Goal: Find specific page/section: Find specific page/section

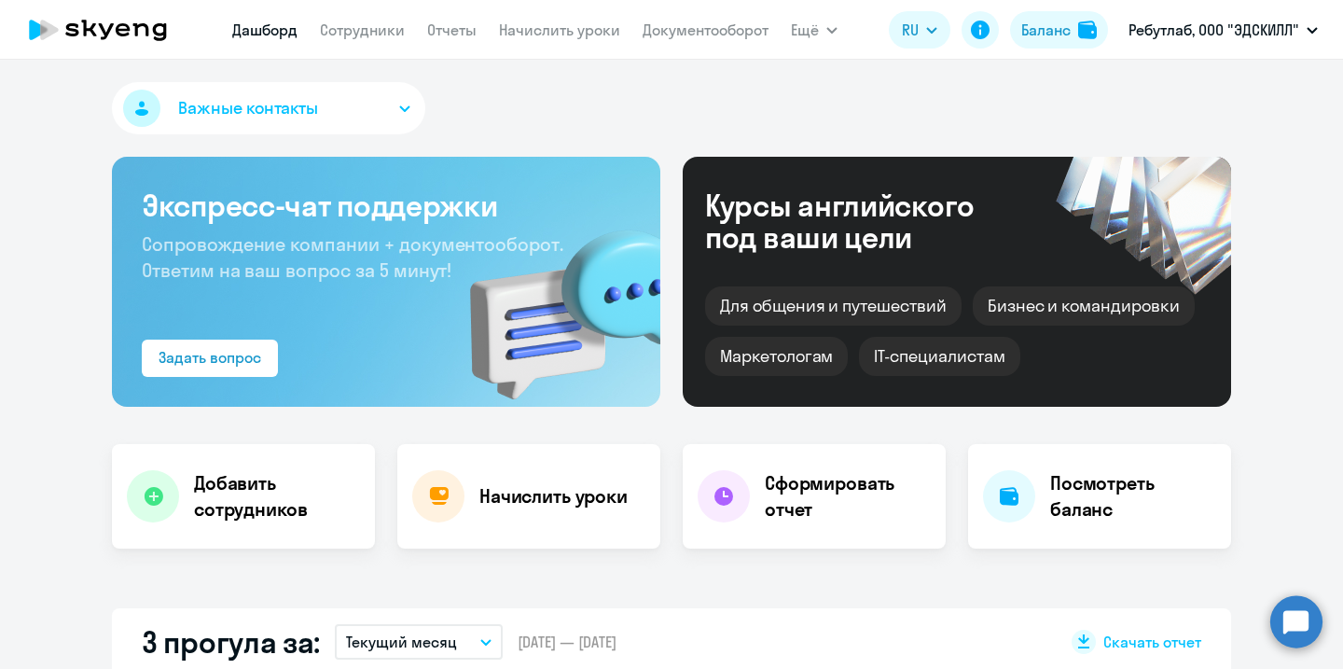
select select "30"
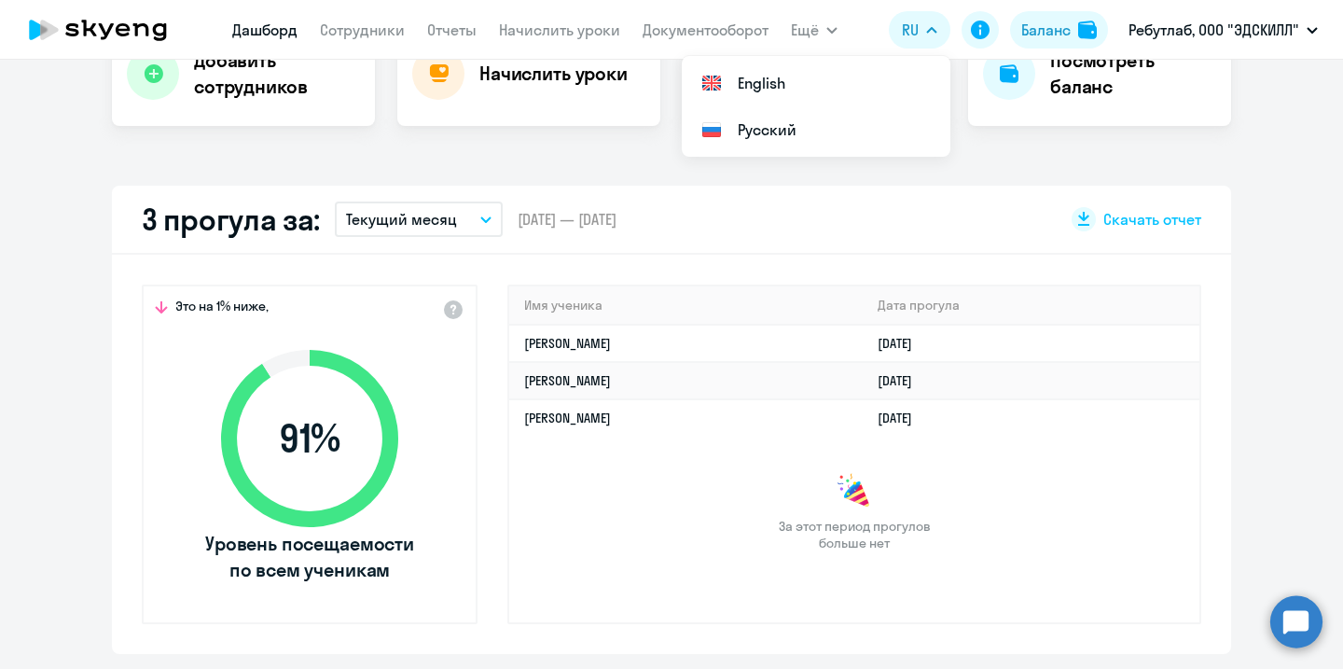
scroll to position [439, 0]
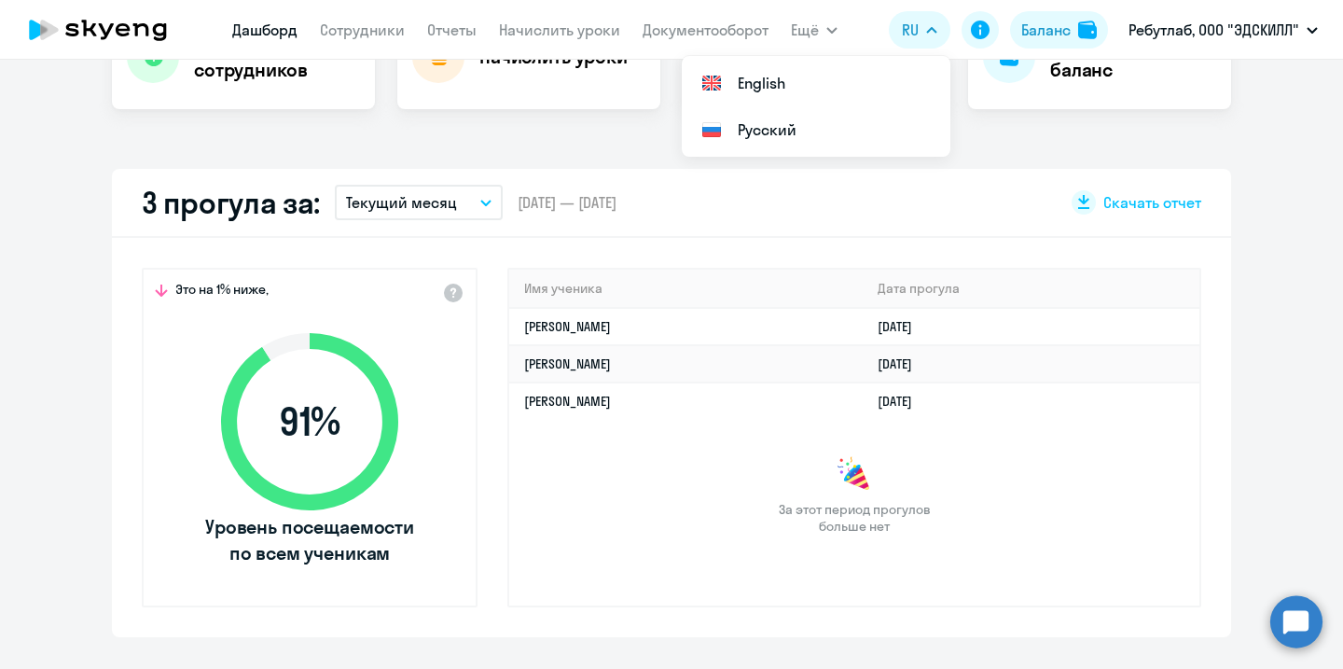
click at [717, 511] on div "За этот период прогулов больше нет" at bounding box center [854, 495] width 690 height 78
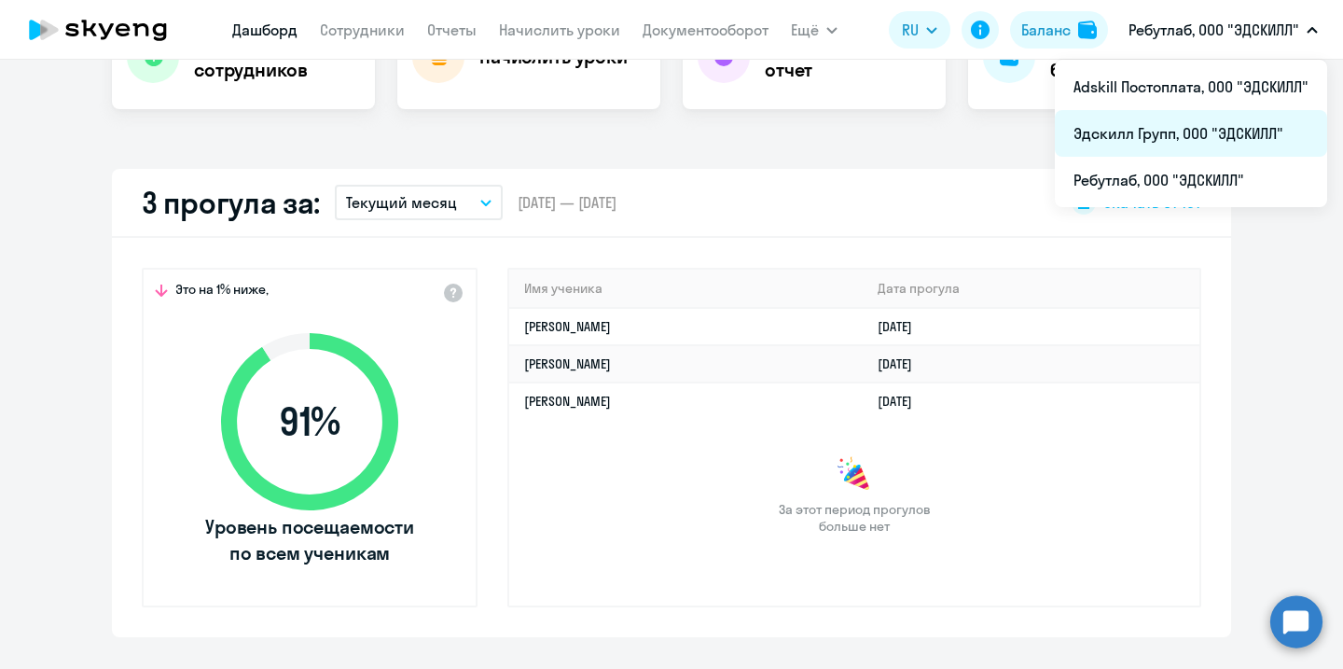
click at [1176, 140] on li "Эдскилл Групп, ООО "ЭДСКИЛЛ"" at bounding box center [1191, 133] width 272 height 47
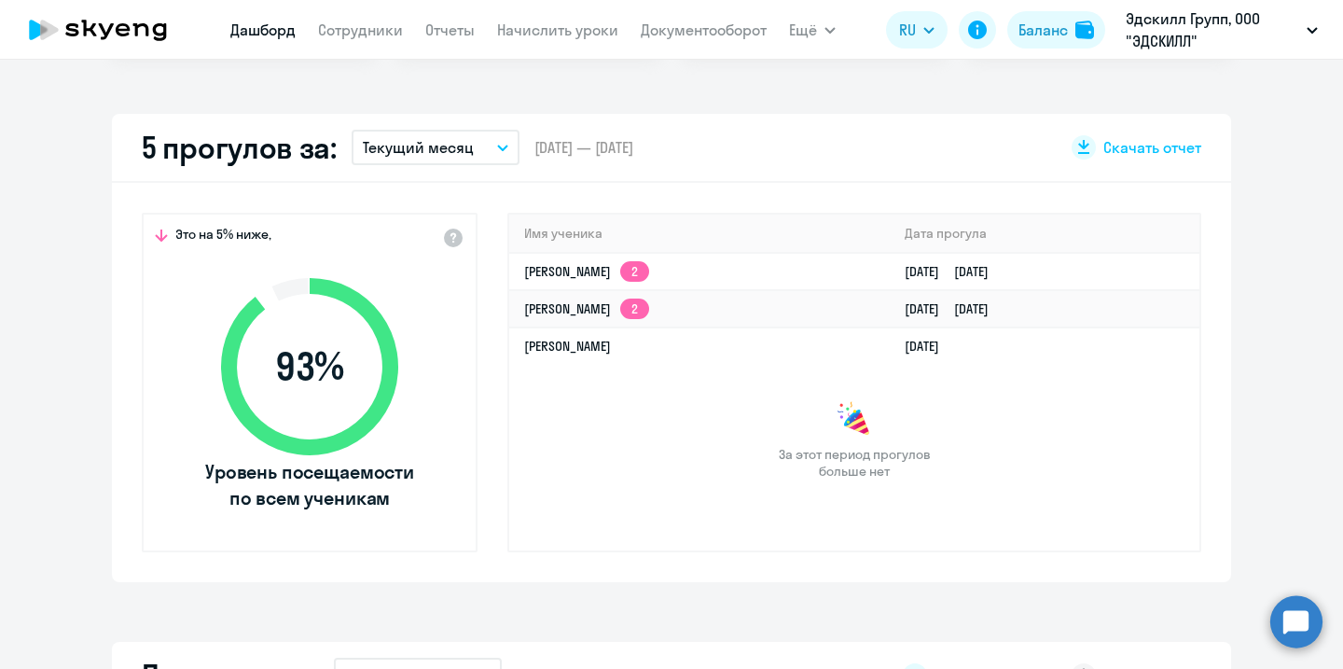
scroll to position [505, 0]
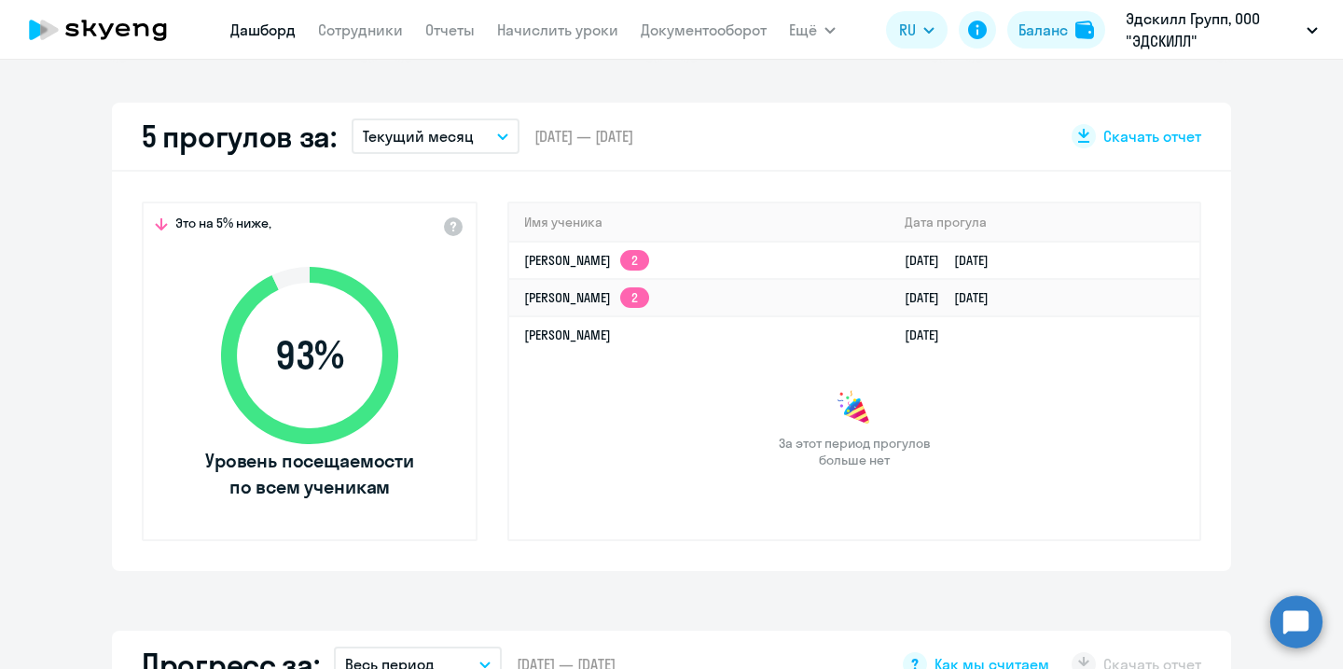
select select "30"
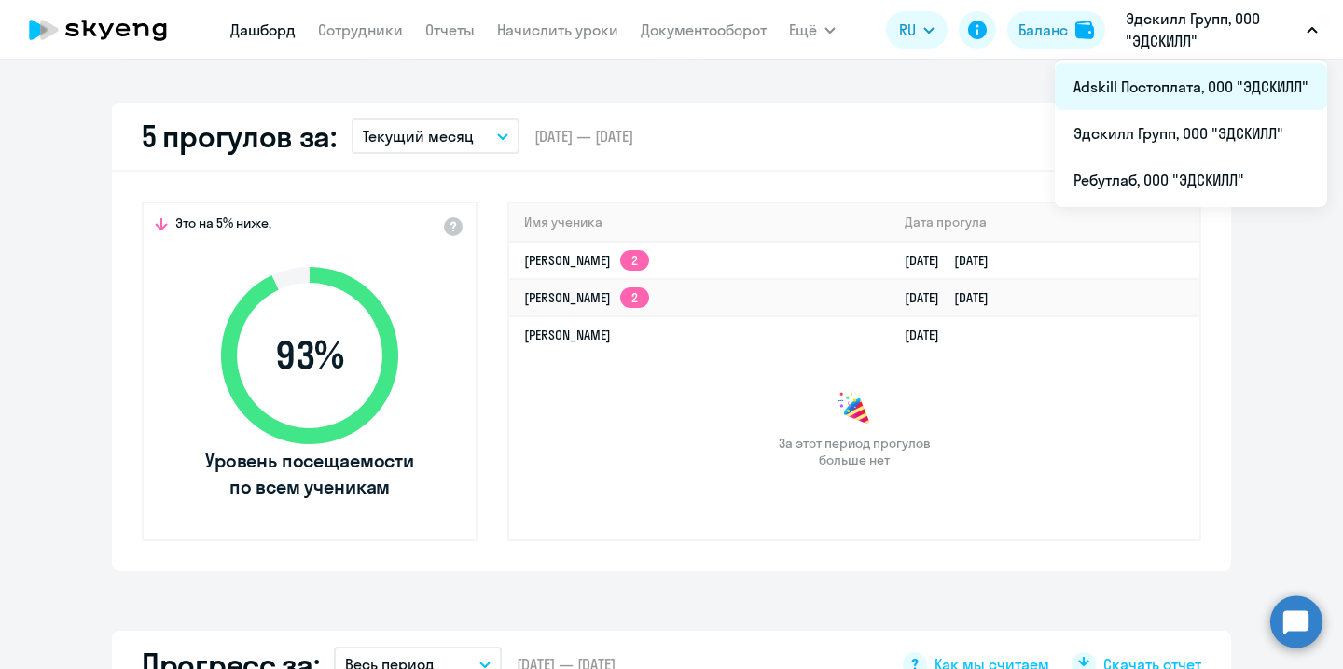
click at [1200, 93] on li "Adskill Постоплата, ООО "ЭДСКИЛЛ"" at bounding box center [1191, 86] width 272 height 47
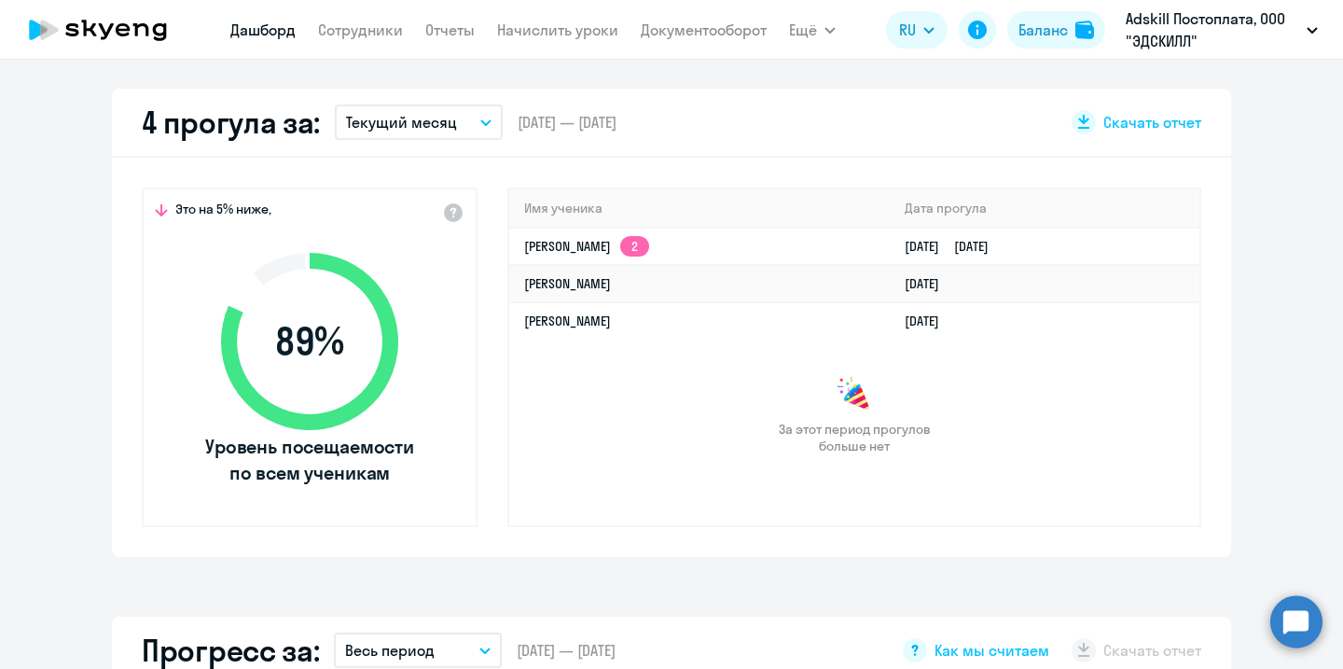
scroll to position [521, 0]
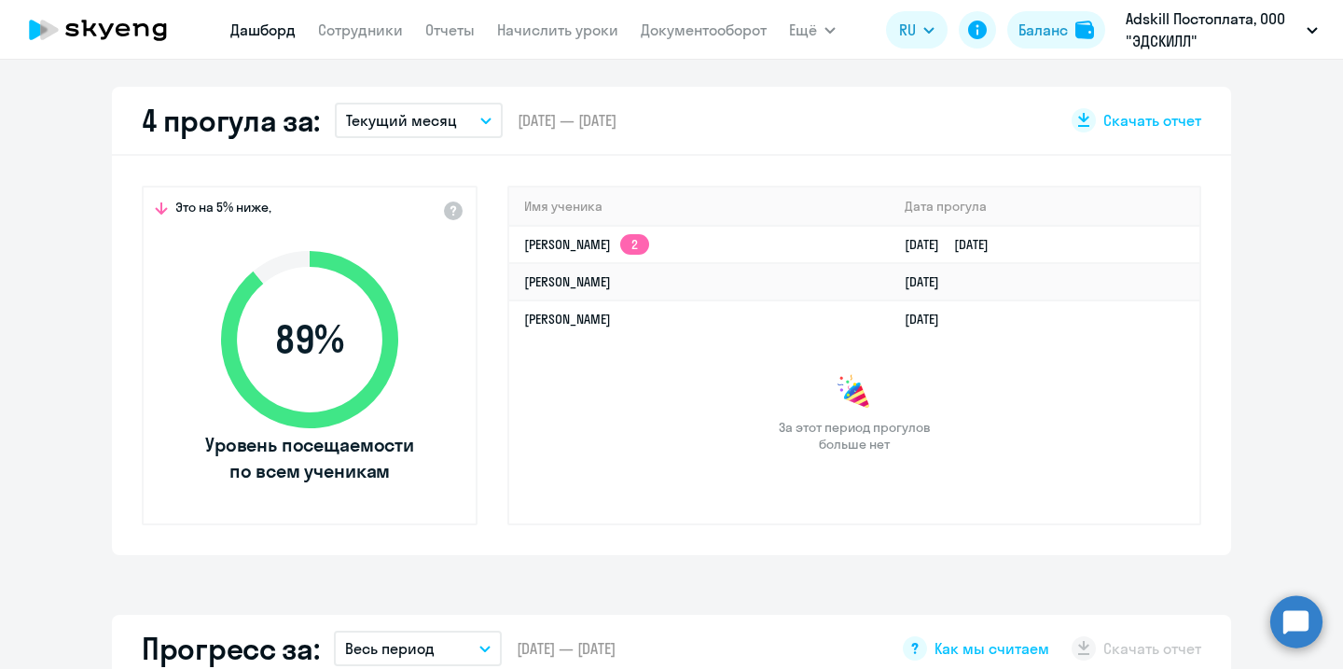
select select "30"
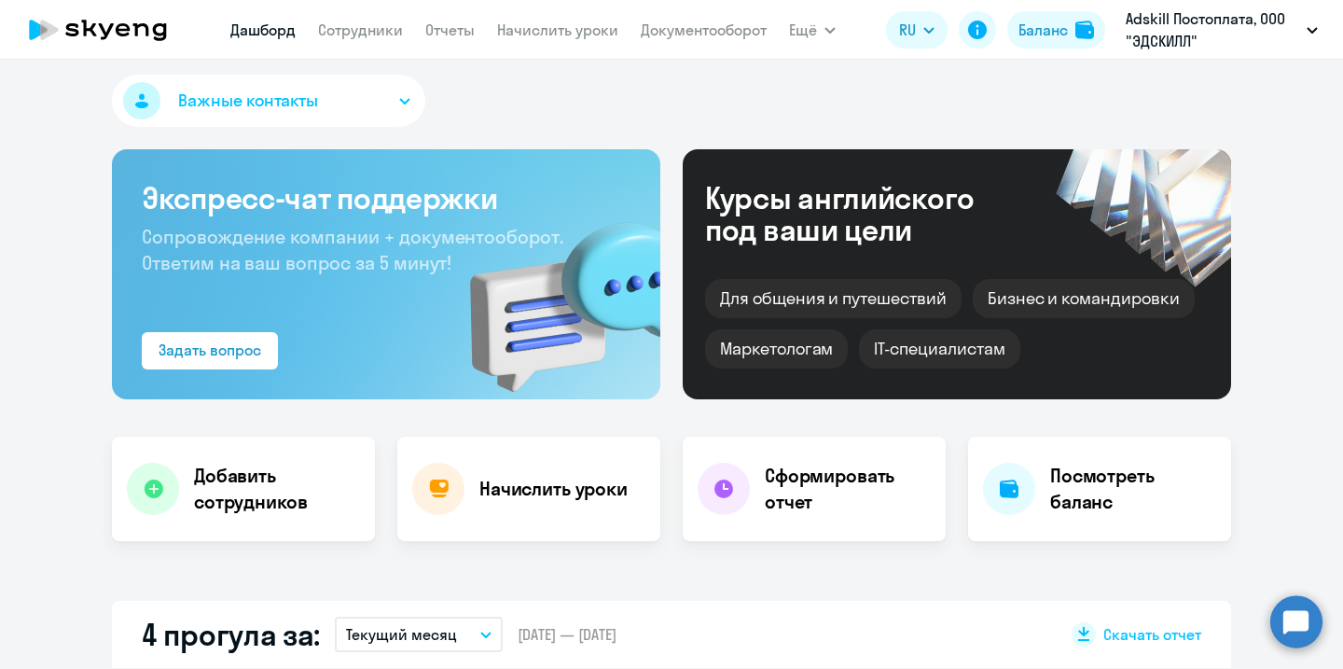
scroll to position [0, 0]
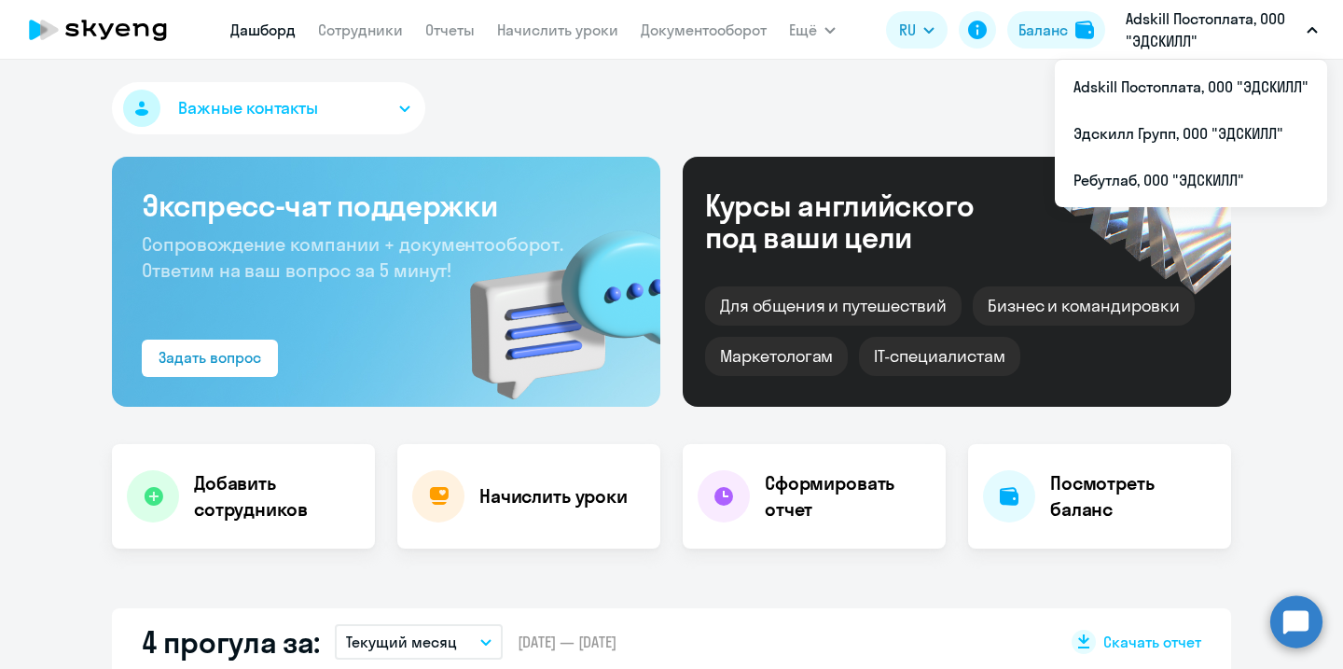
click at [1211, 20] on p "Adskill Постоплата, ООО "ЭДСКИЛЛ"" at bounding box center [1212, 29] width 173 height 45
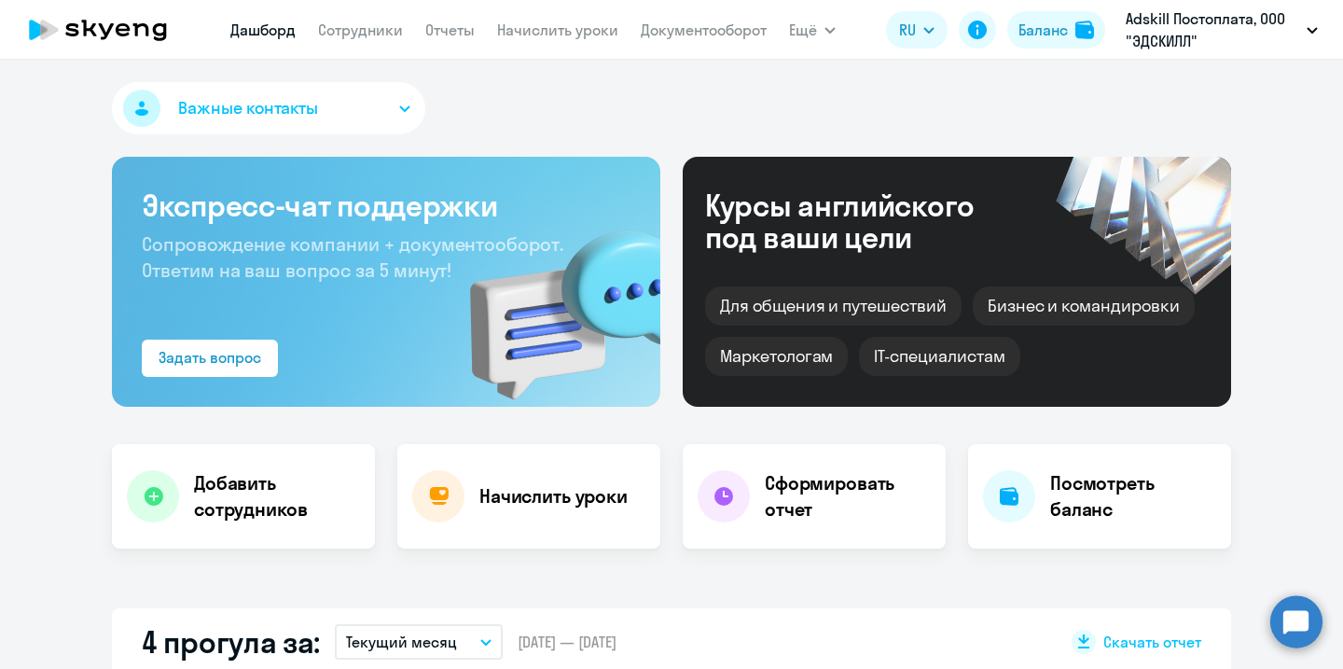
click at [1211, 20] on p "Adskill Постоплата, ООО "ЭДСКИЛЛ"" at bounding box center [1212, 29] width 173 height 45
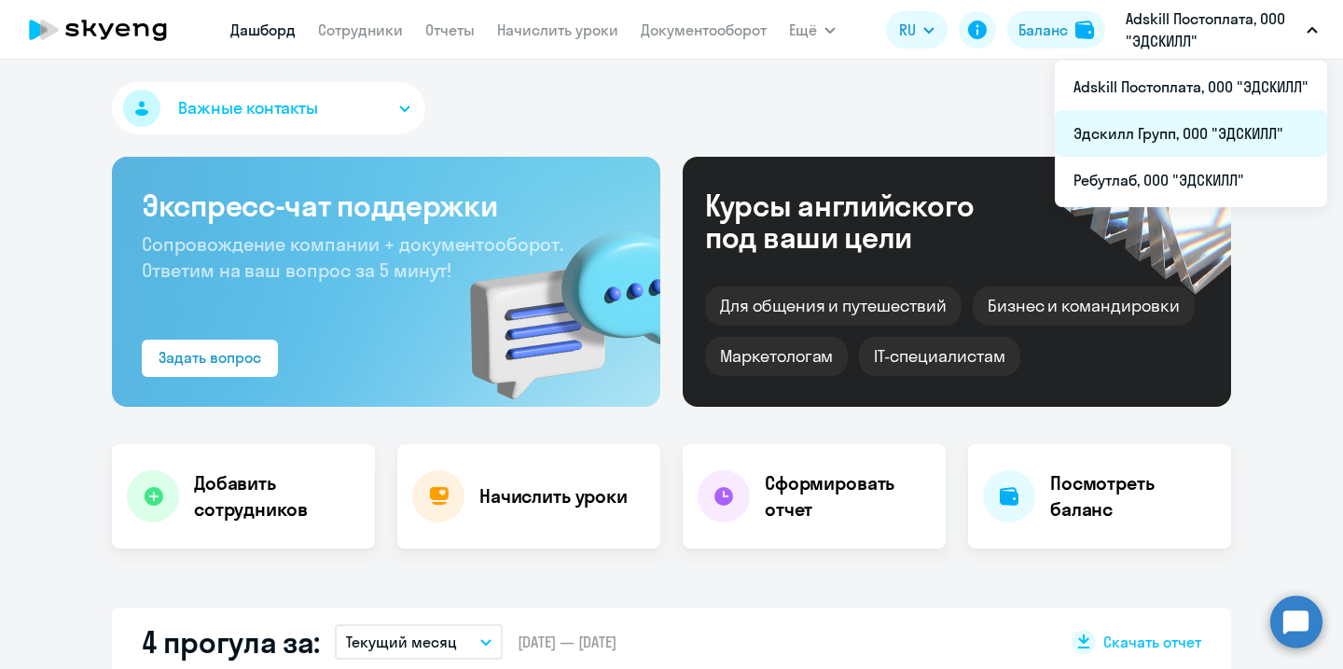
click at [1188, 132] on li "Эдскилл Групп, ООО "ЭДСКИЛЛ"" at bounding box center [1191, 133] width 272 height 47
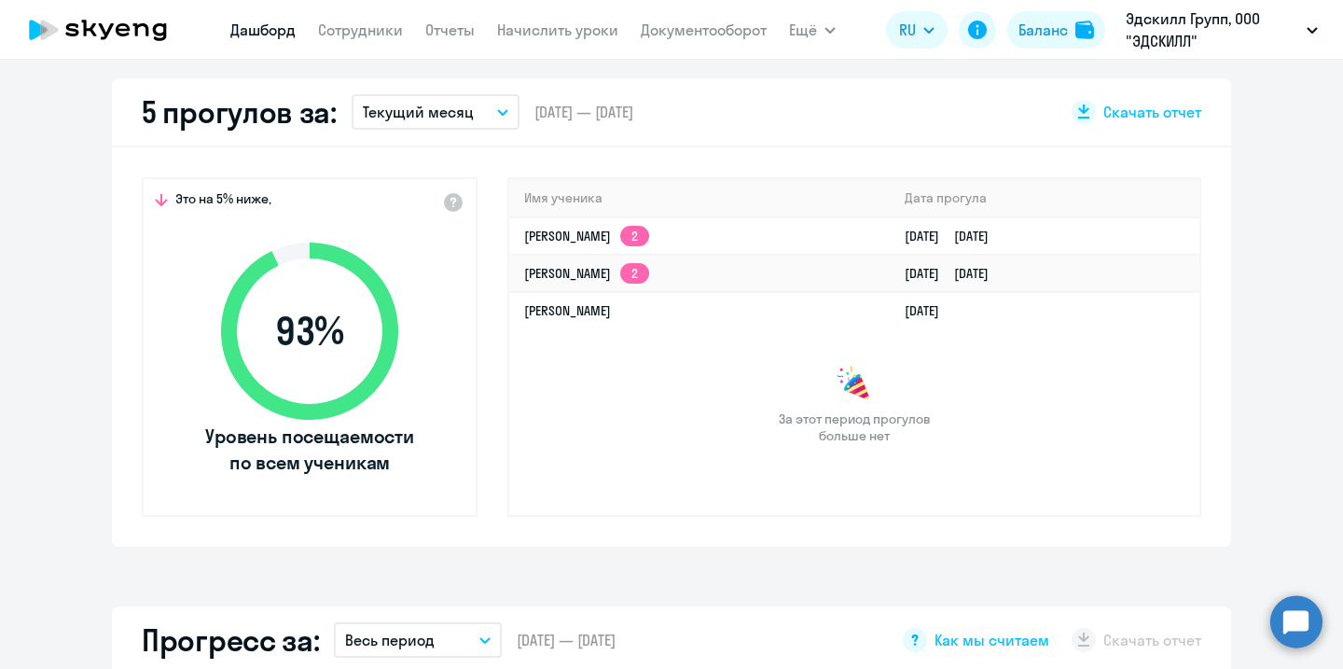
scroll to position [534, 0]
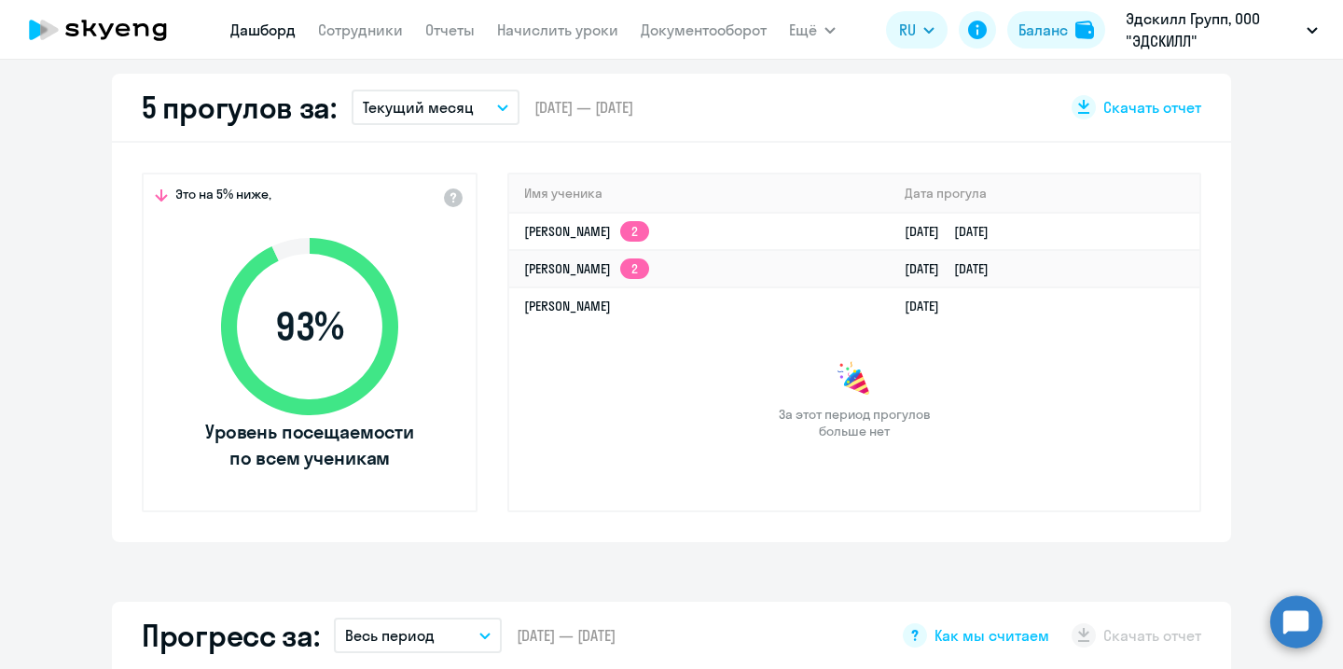
select select "30"
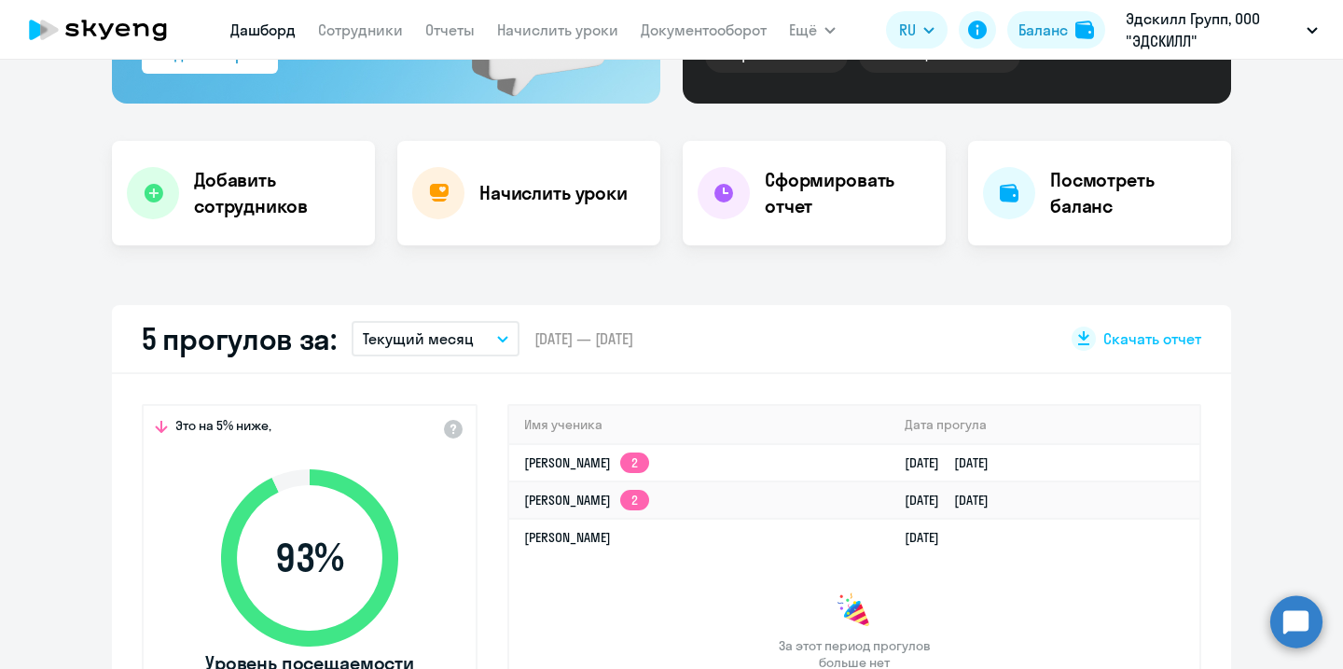
scroll to position [0, 0]
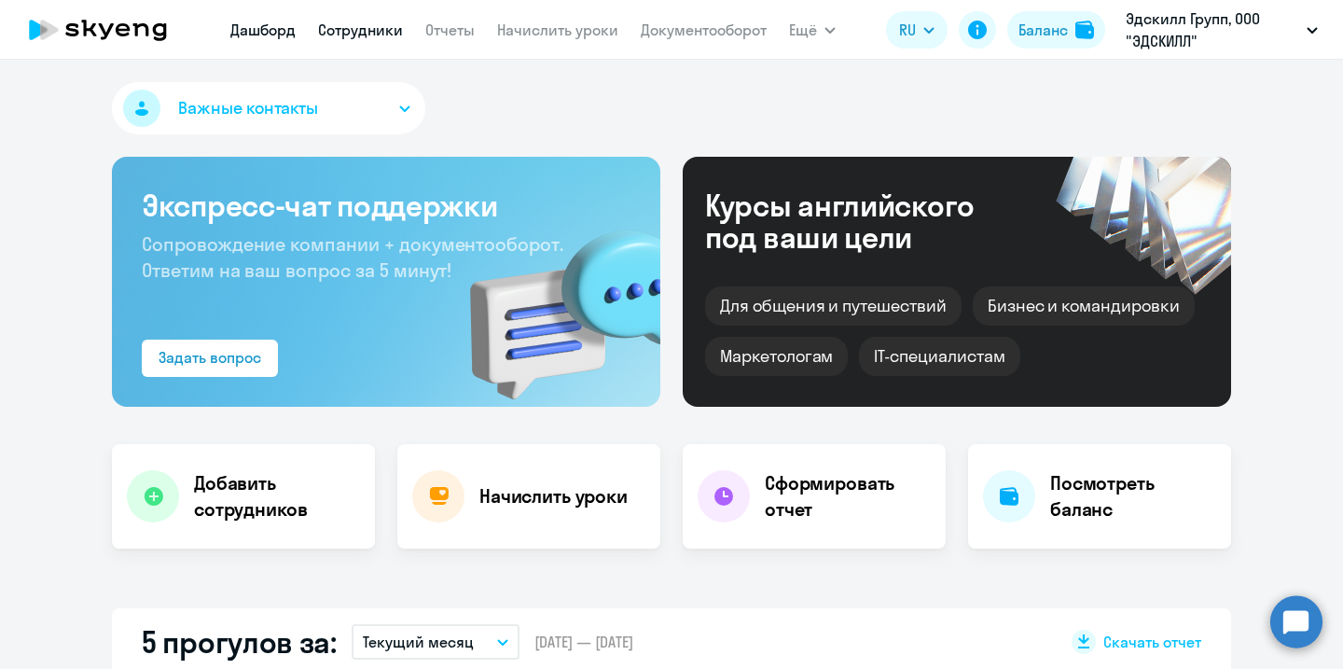
click at [389, 23] on link "Сотрудники" at bounding box center [360, 30] width 85 height 19
select select "30"
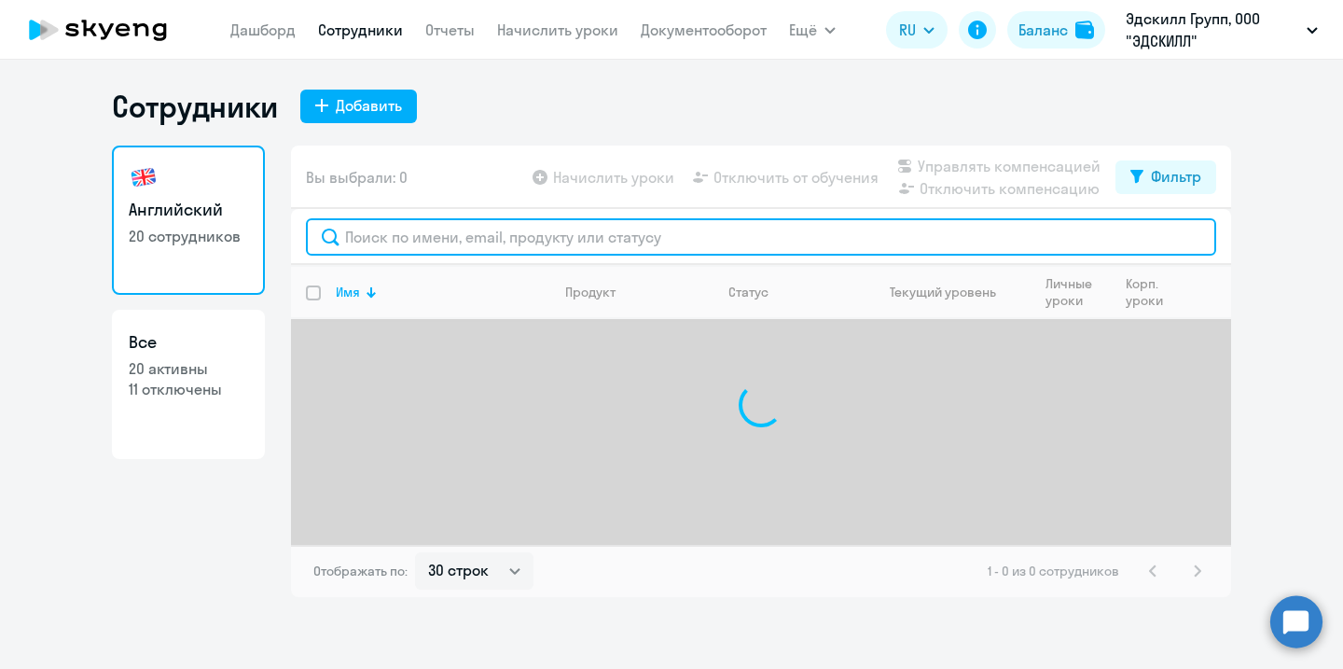
click at [427, 250] on input "text" at bounding box center [761, 236] width 910 height 37
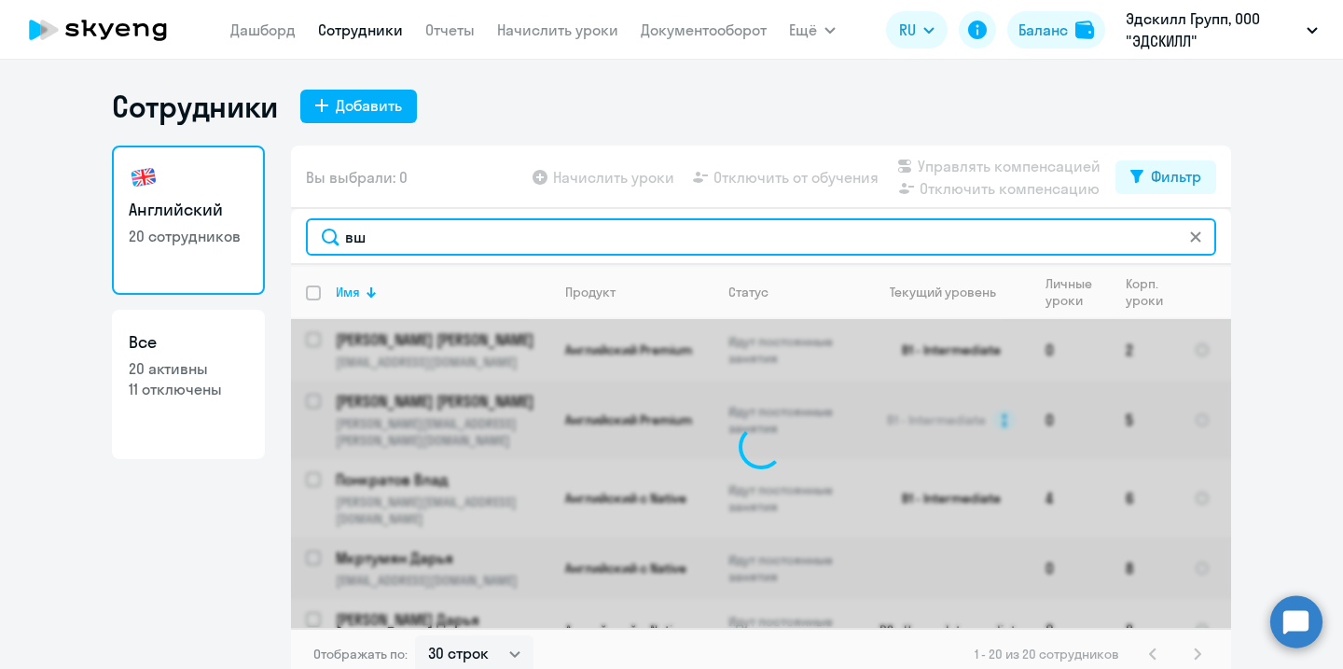
type input "в"
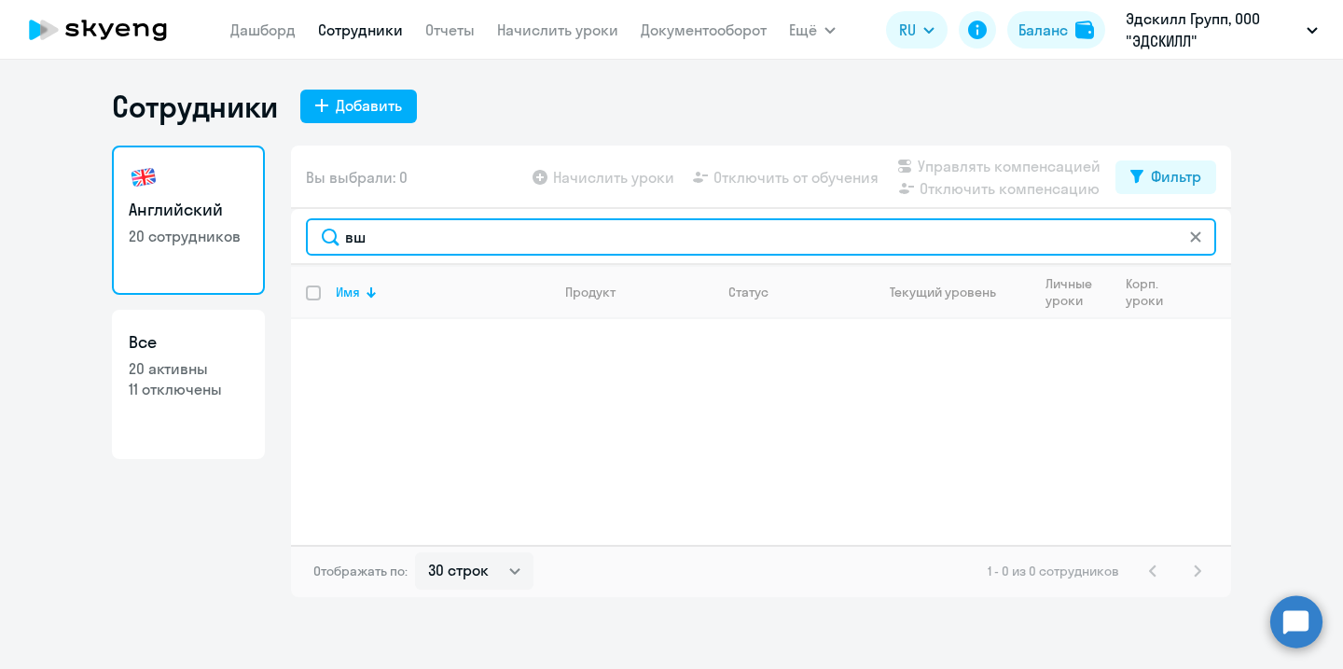
type input "в"
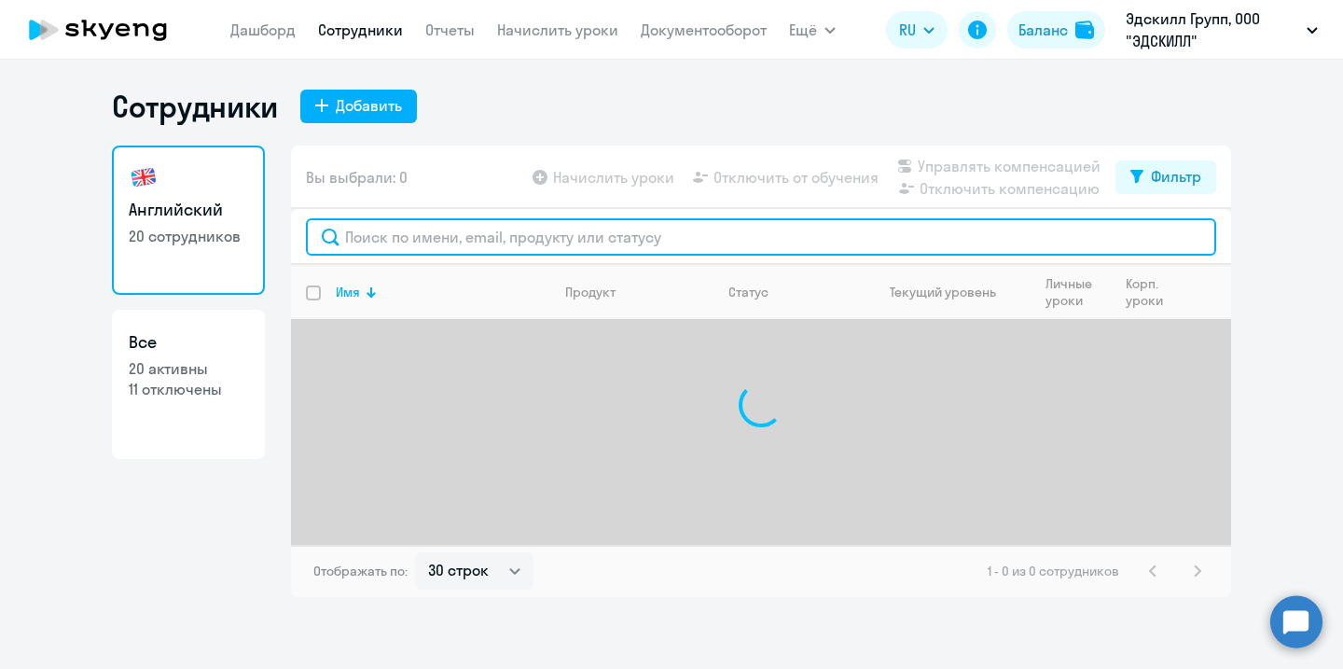
type input "в"
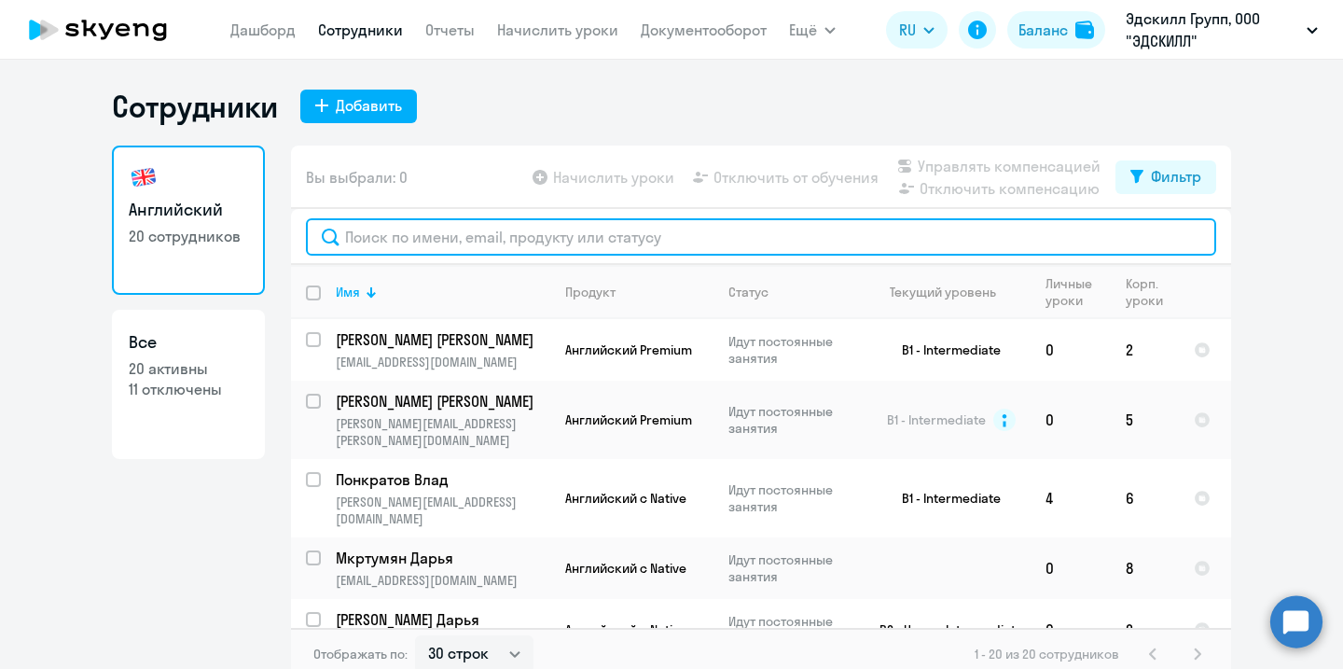
type input "s"
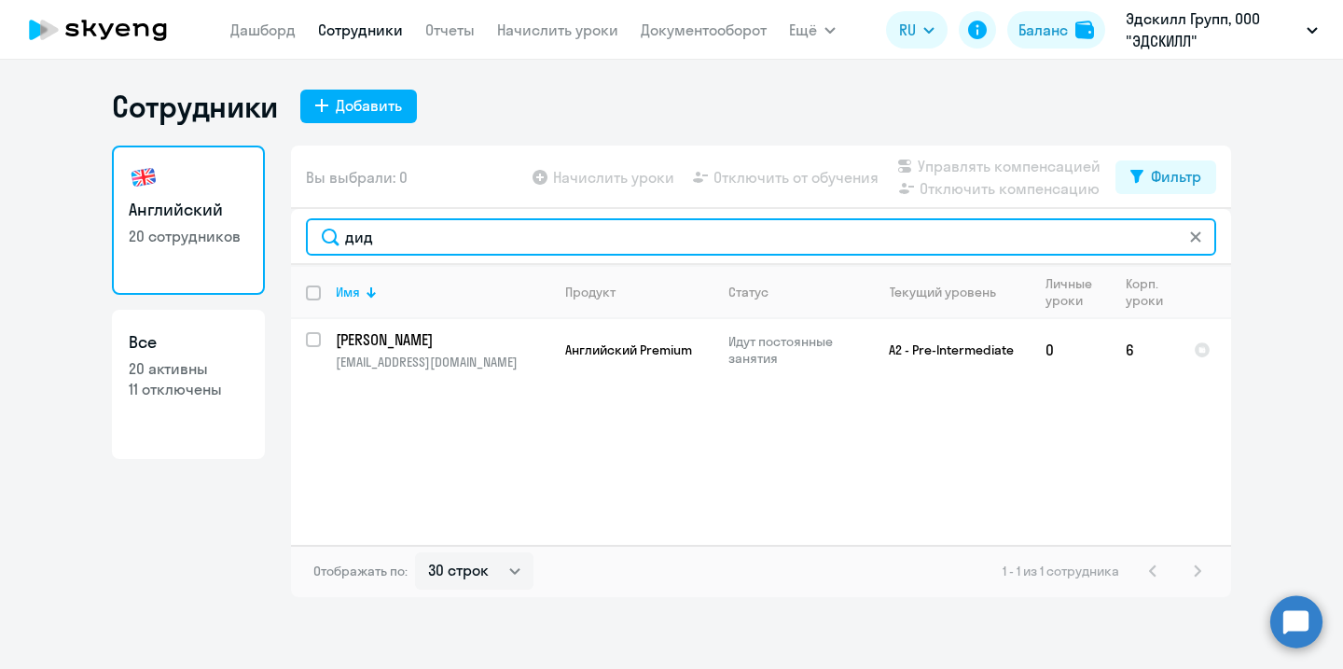
type input "дид"
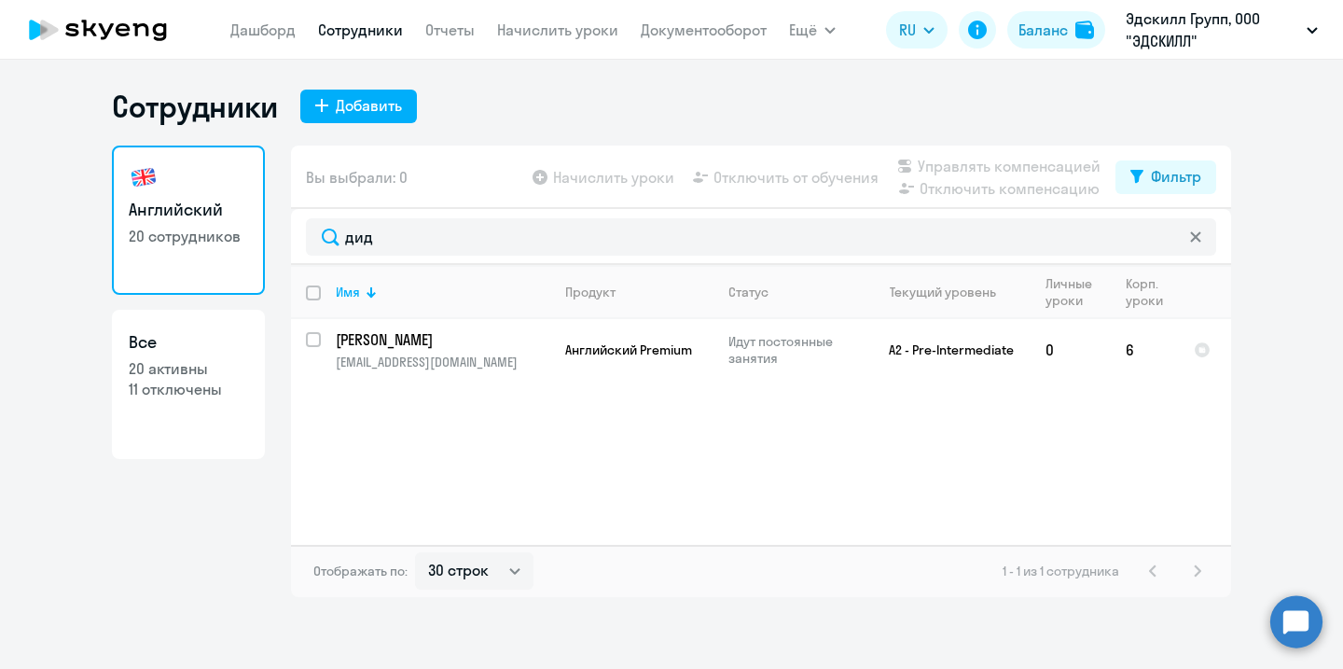
click at [85, 23] on icon at bounding box center [88, 28] width 15 height 17
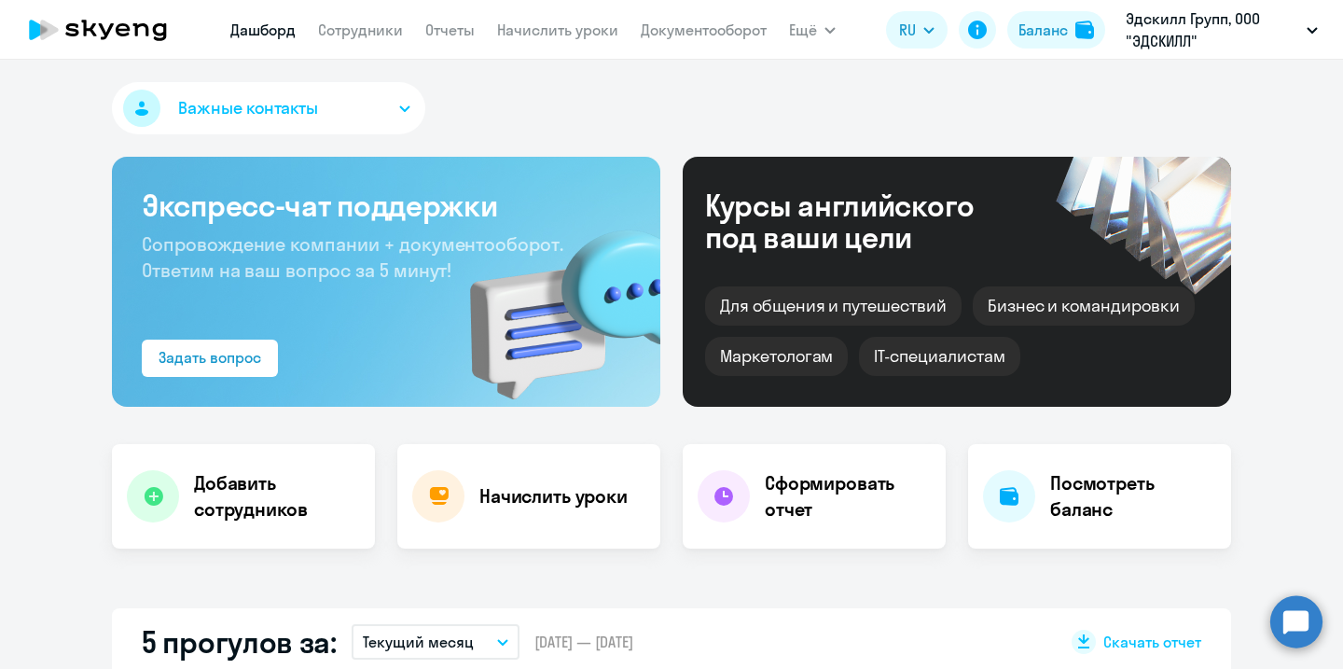
select select "30"
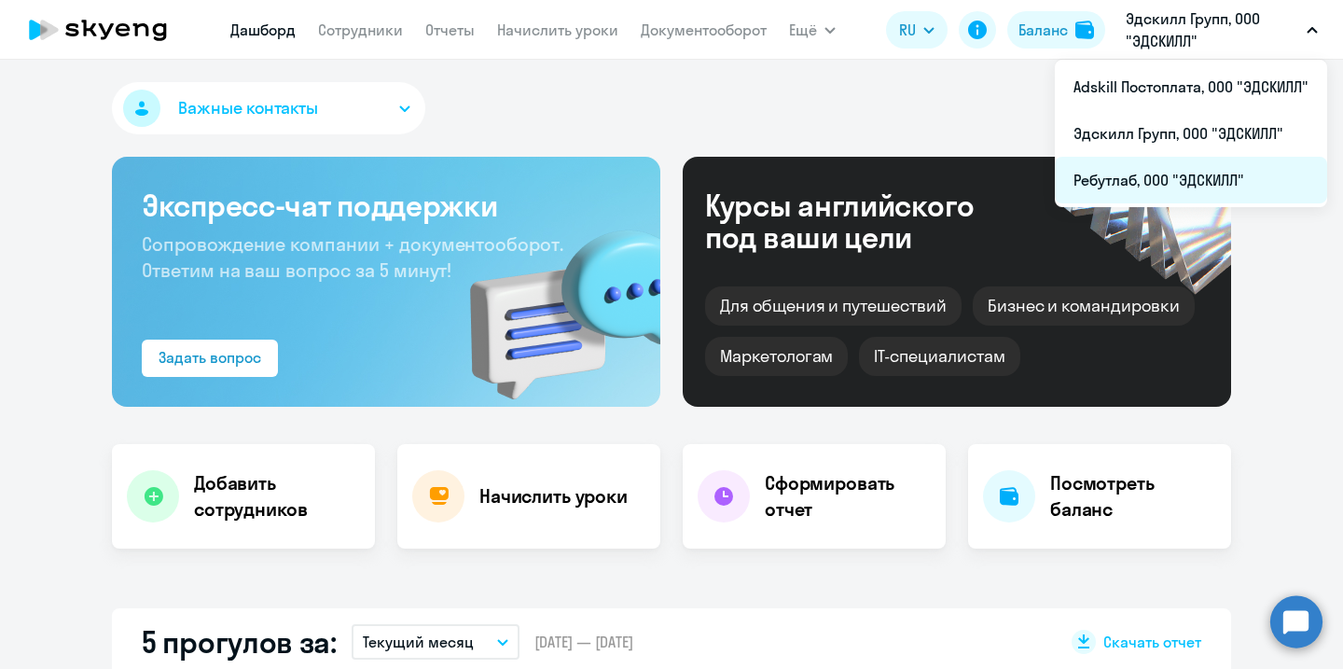
click at [1138, 180] on li "Ребутлаб, ООО "ЭДСКИЛЛ"" at bounding box center [1191, 180] width 272 height 47
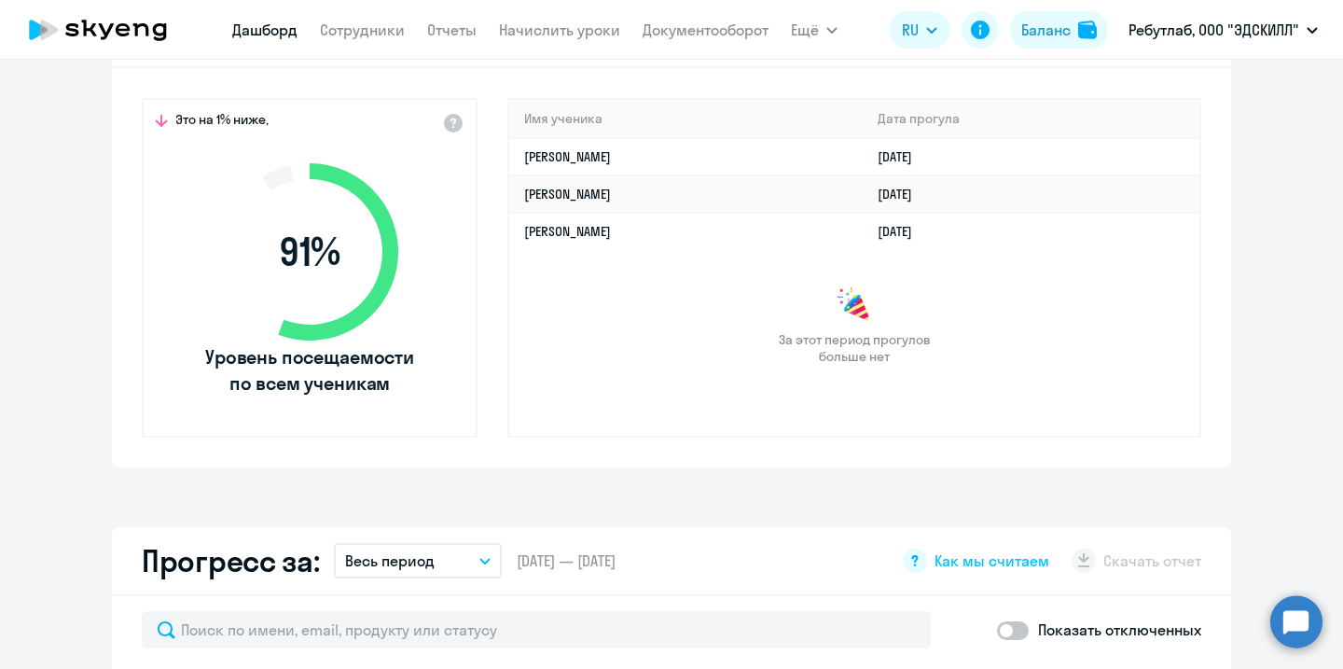
select select "30"
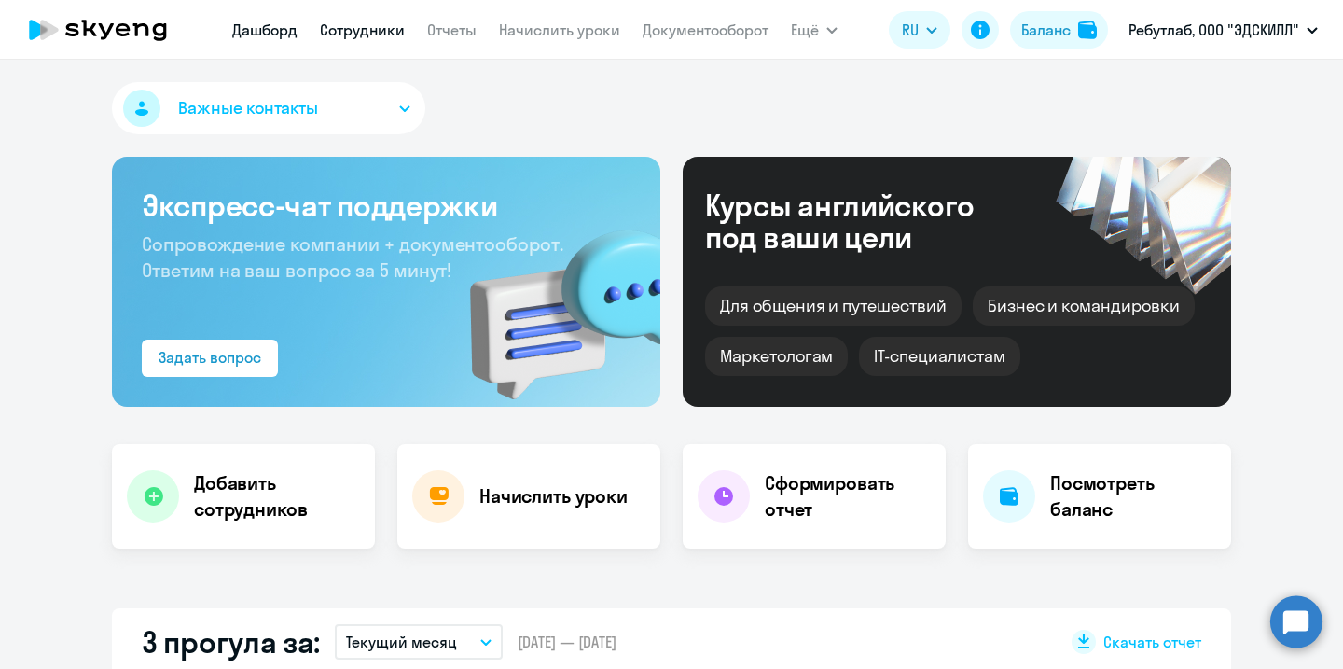
click at [368, 28] on link "Сотрудники" at bounding box center [362, 30] width 85 height 19
select select "30"
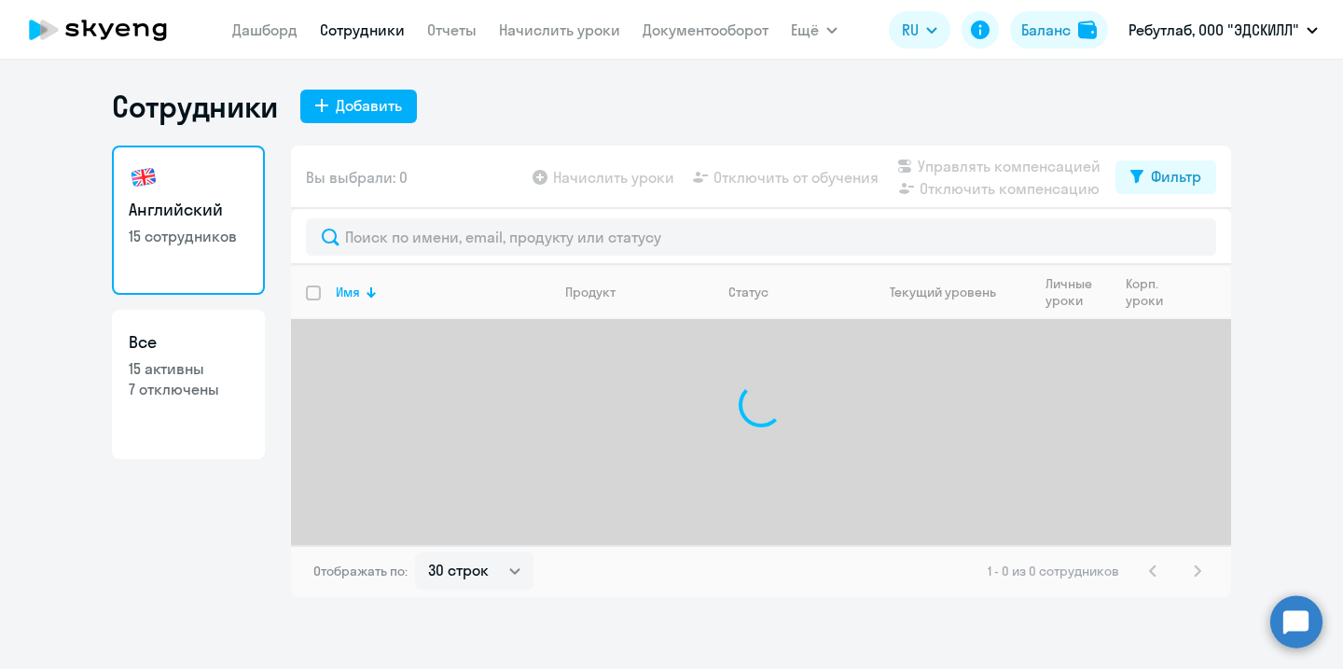
click at [139, 365] on p "15 активны" at bounding box center [188, 368] width 119 height 21
select select "30"
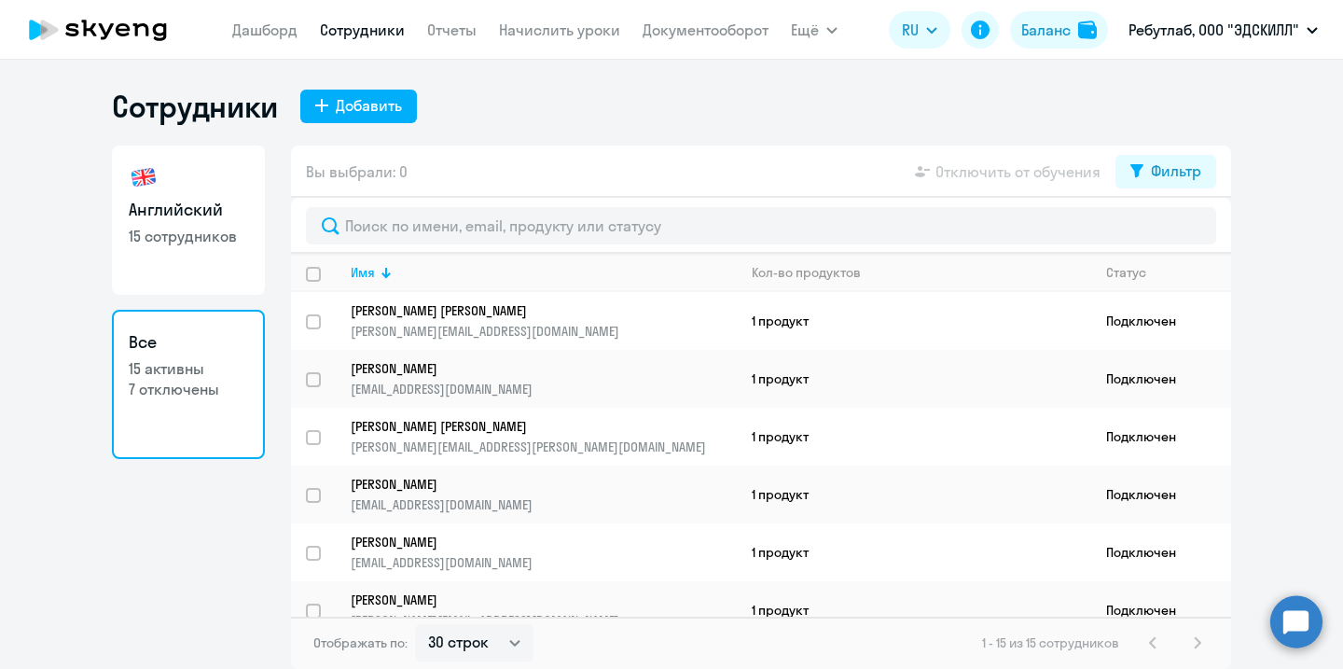
click at [158, 396] on p "7 отключены" at bounding box center [188, 389] width 119 height 21
click at [242, 249] on link "Английский 15 сотрудников" at bounding box center [188, 219] width 153 height 149
select select "30"
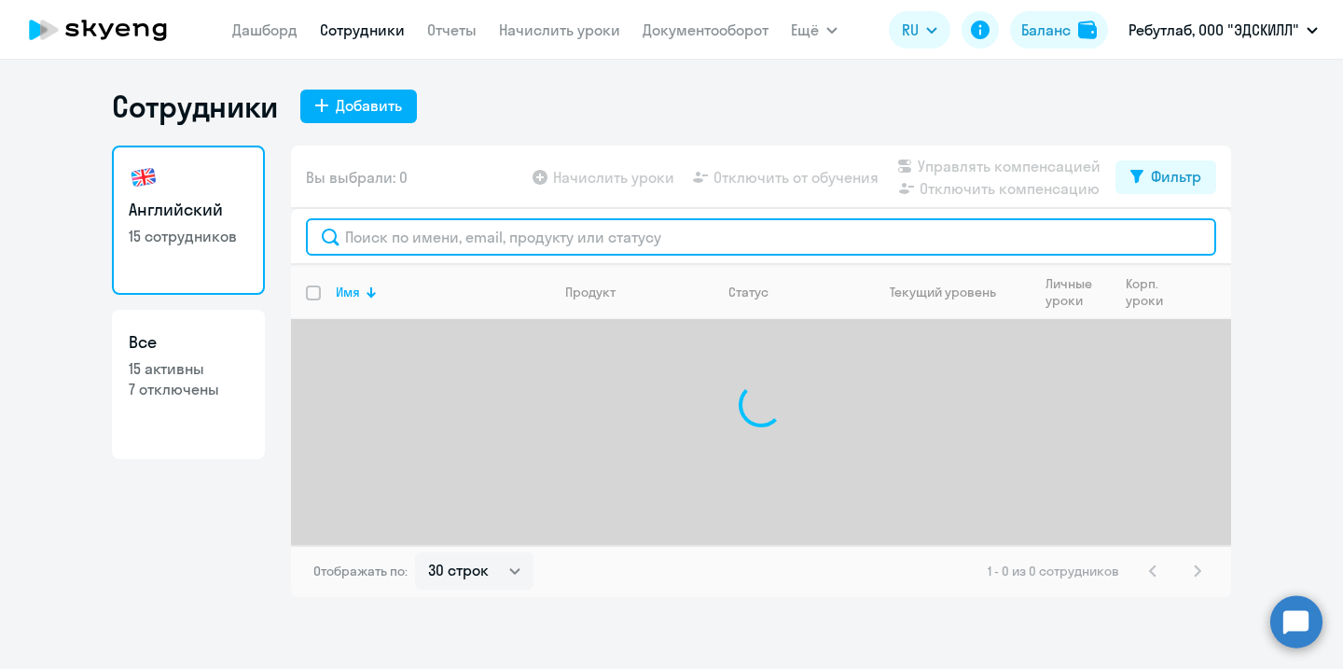
click at [434, 238] on input "text" at bounding box center [761, 236] width 910 height 37
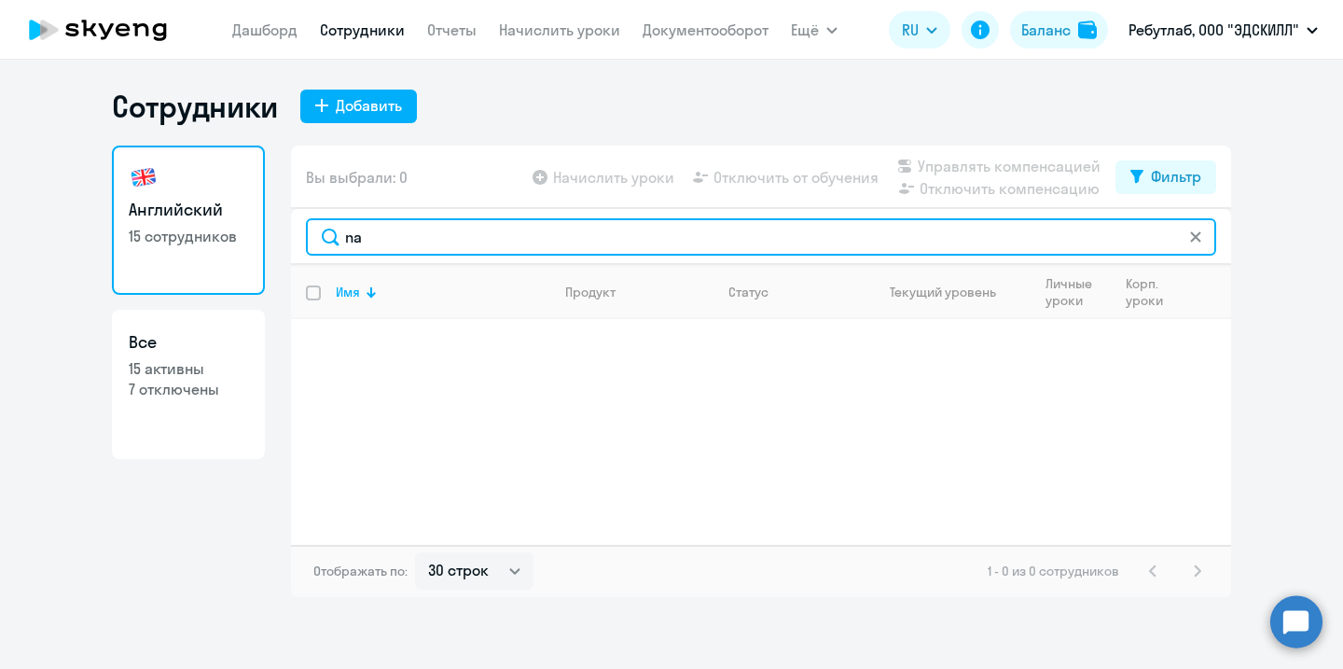
type input "n"
type input "наумов"
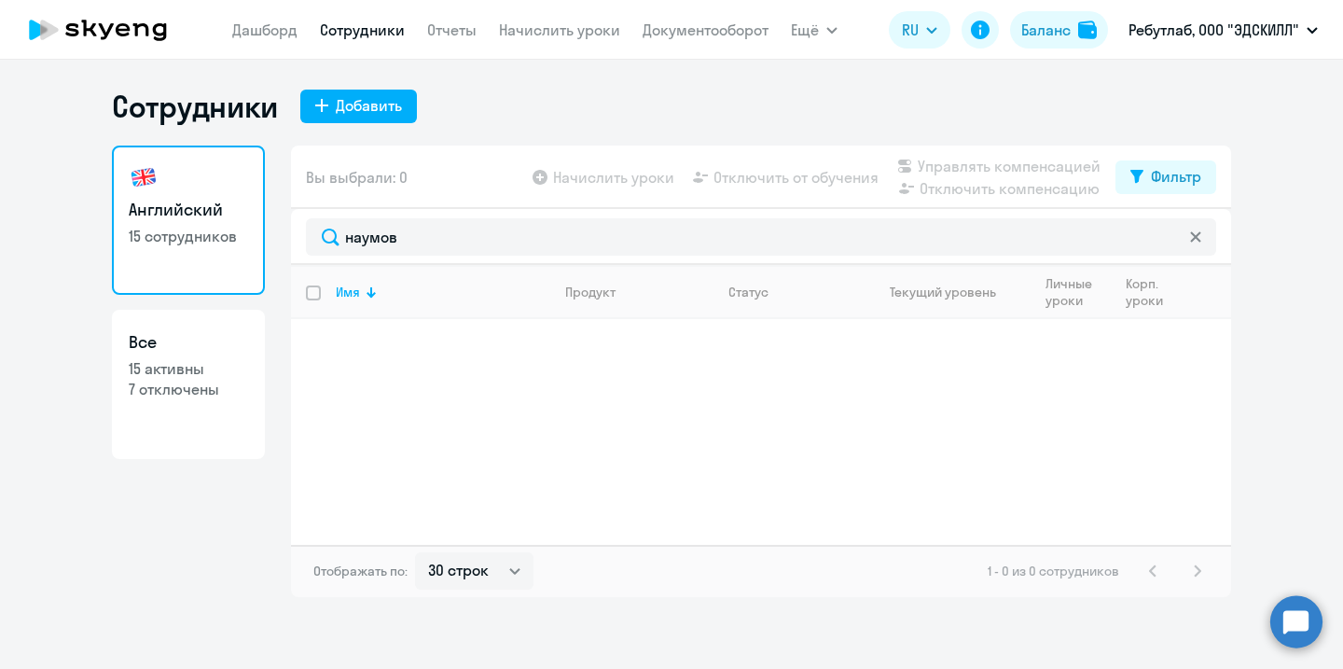
click at [128, 39] on icon at bounding box center [98, 30] width 164 height 47
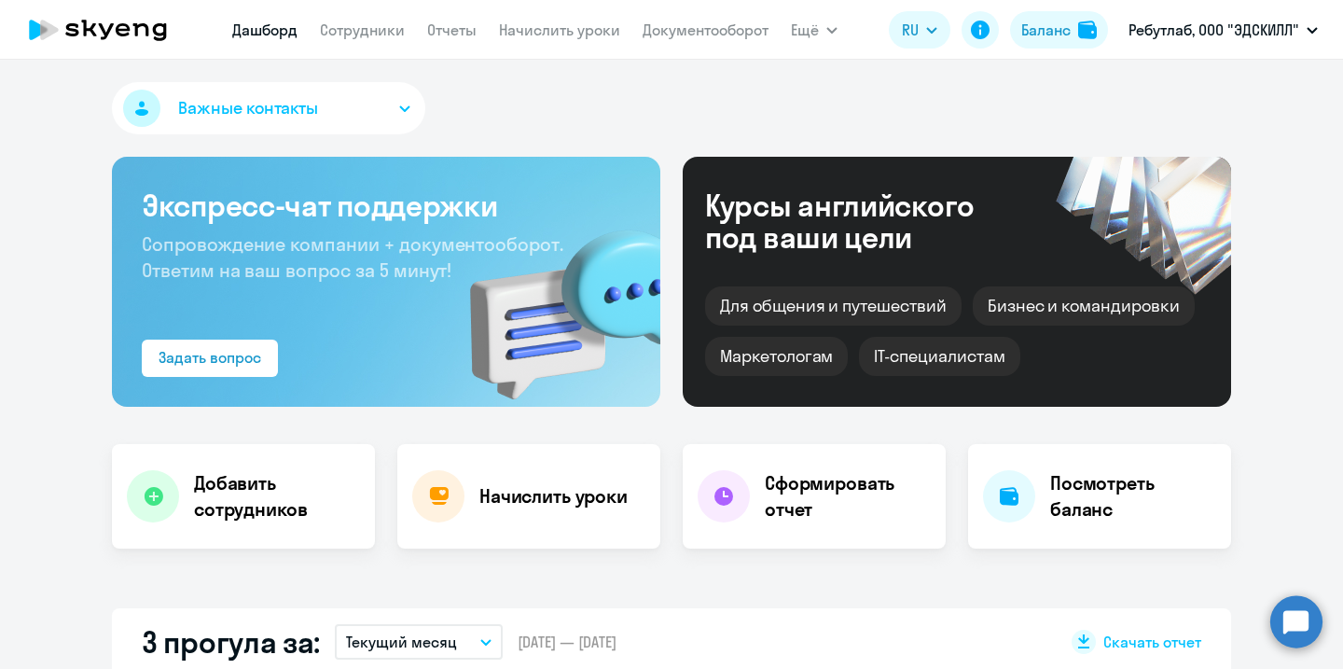
select select "30"
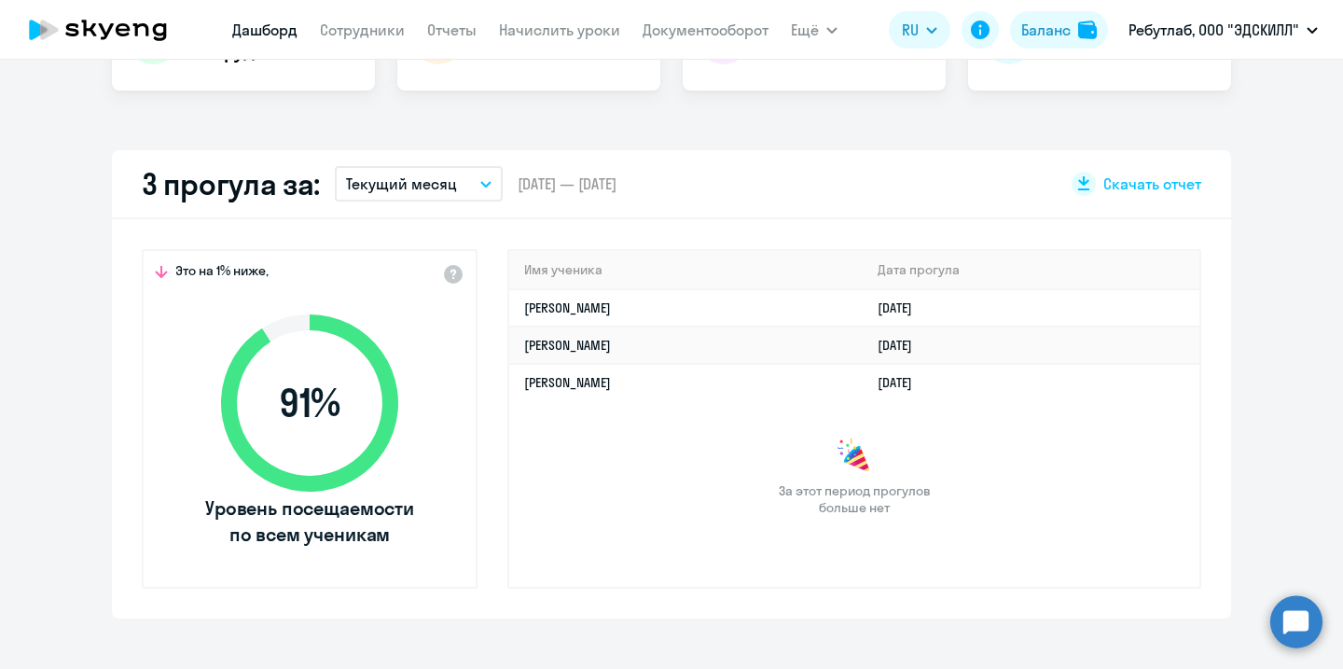
scroll to position [479, 0]
